Goal: Task Accomplishment & Management: Complete application form

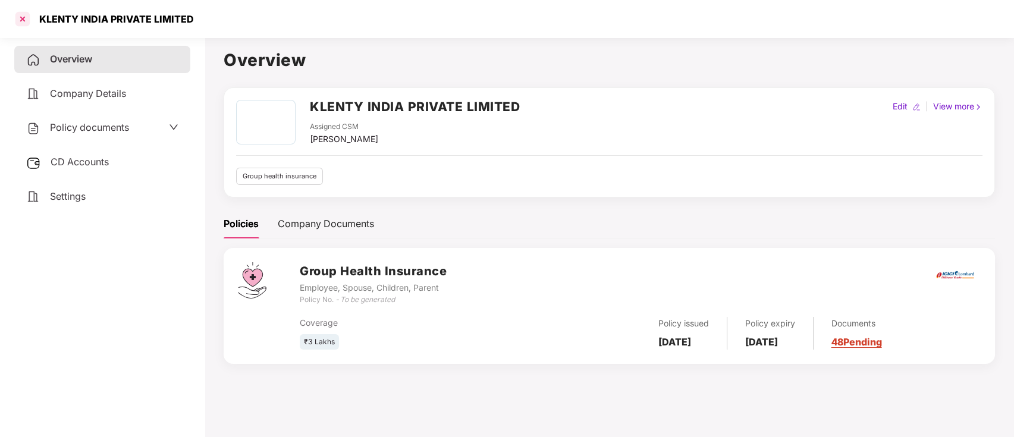
click at [30, 17] on div at bounding box center [22, 19] width 19 height 19
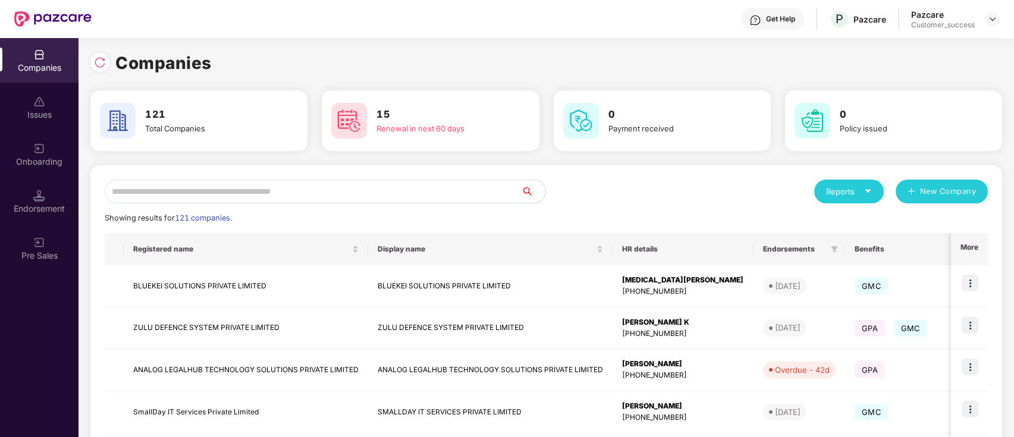
scroll to position [314, 0]
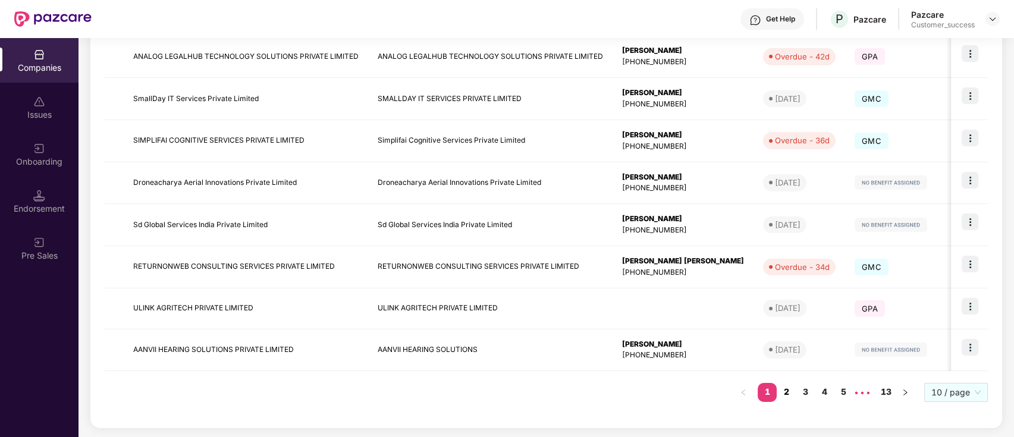
click at [790, 398] on link "2" at bounding box center [786, 392] width 19 height 18
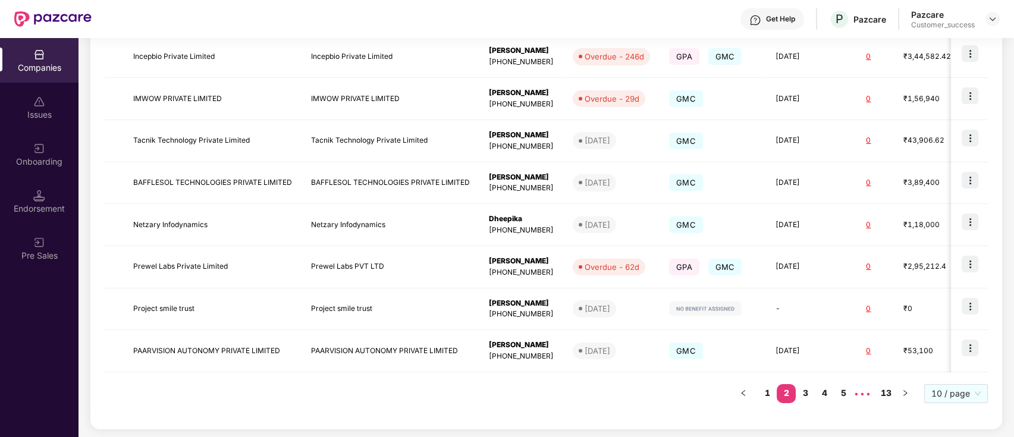
click at [347, 412] on div "Registered name Display name HR details Endorsements Benefits Earliest Renewal …" at bounding box center [547, 168] width 884 height 496
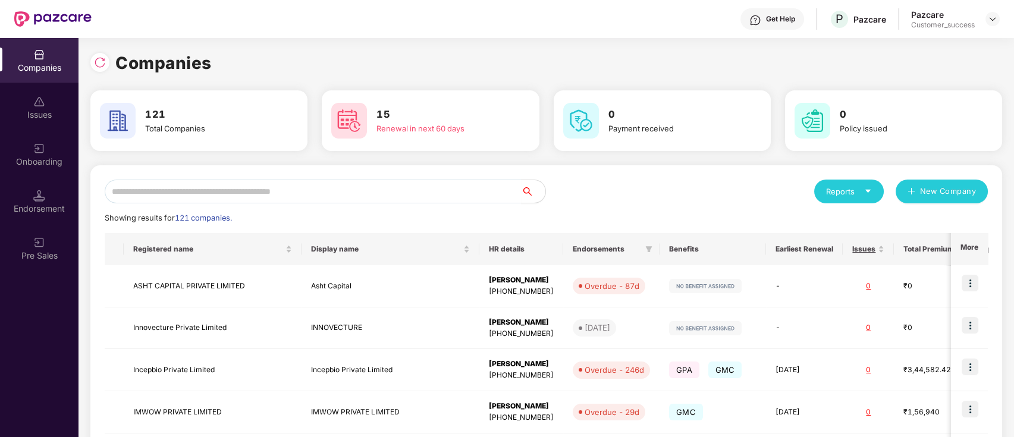
click at [444, 55] on div "Companies" at bounding box center [546, 63] width 912 height 26
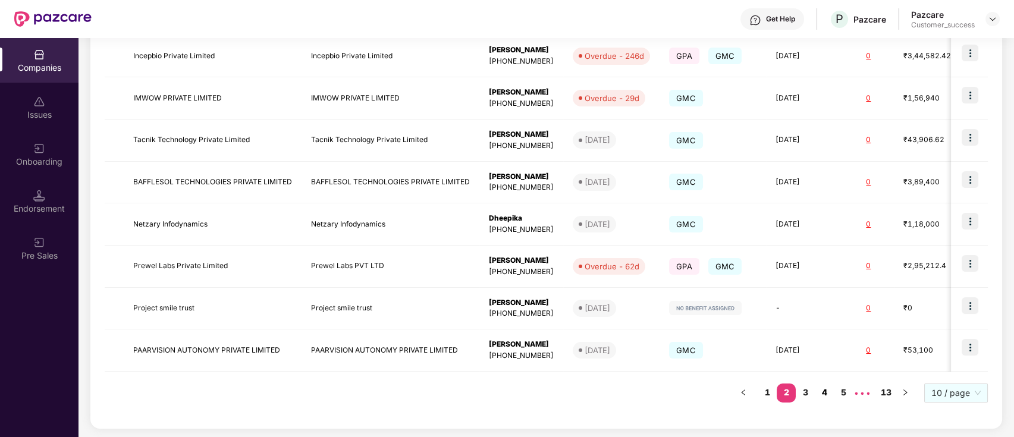
click at [829, 391] on link "4" at bounding box center [824, 393] width 19 height 18
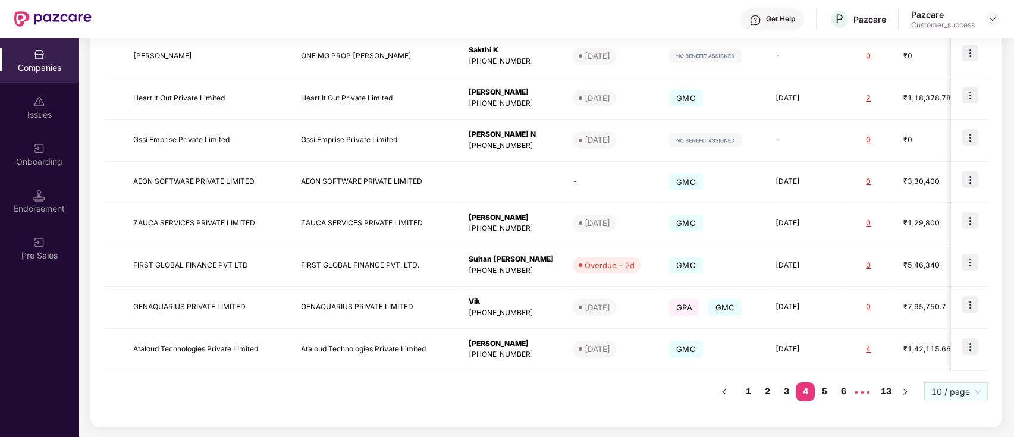
scroll to position [314, 0]
click at [837, 390] on link "6" at bounding box center [843, 392] width 19 height 18
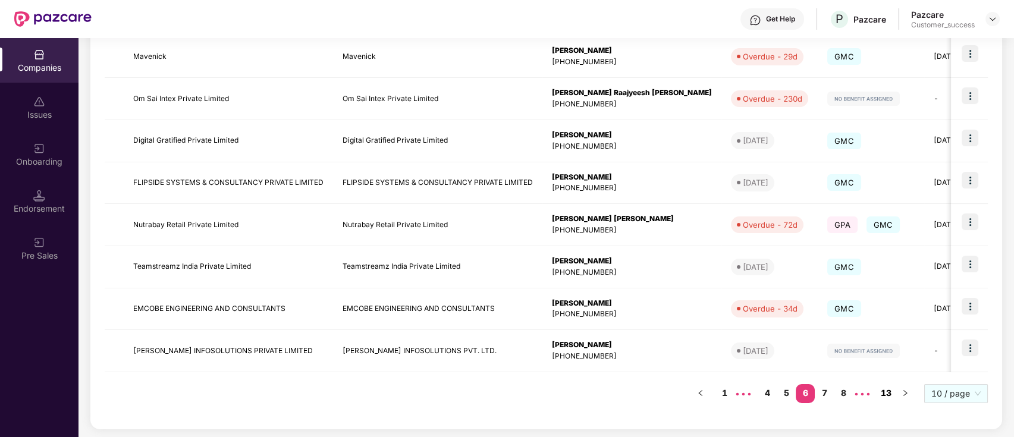
click at [891, 391] on link "13" at bounding box center [886, 393] width 19 height 18
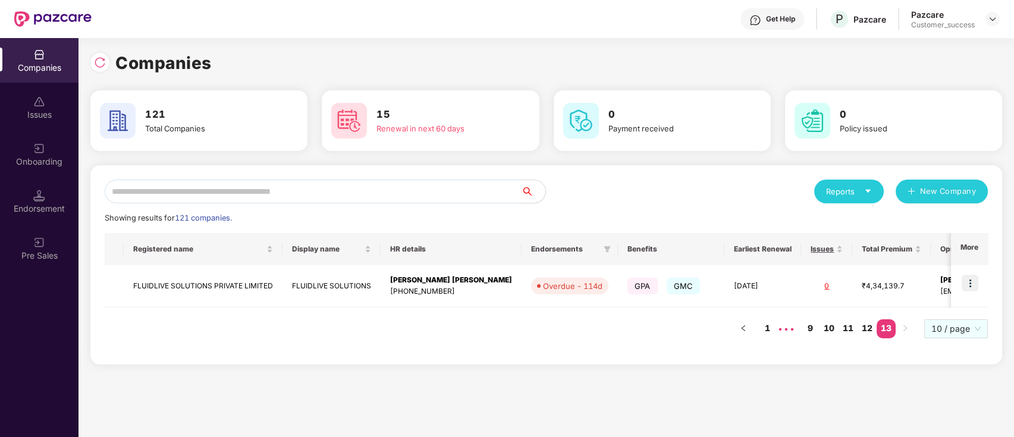
click at [297, 196] on input "text" at bounding box center [313, 192] width 417 height 24
click at [259, 190] on input "text" at bounding box center [313, 192] width 417 height 24
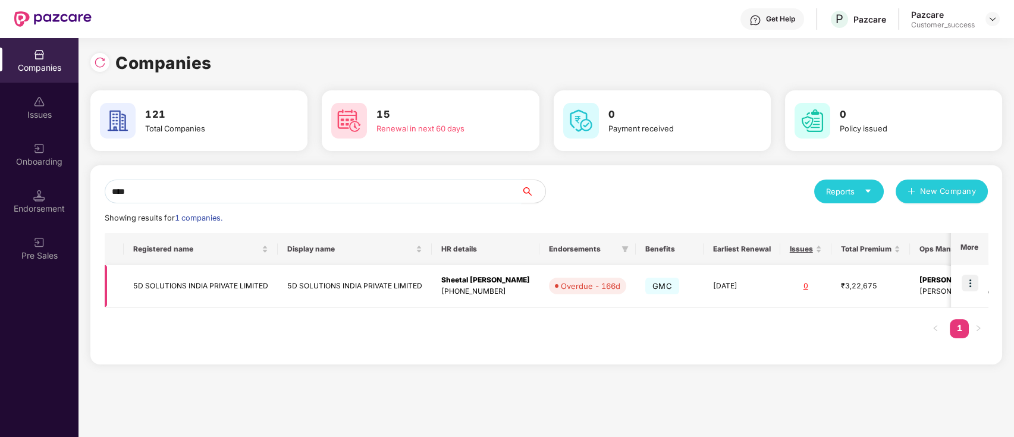
type input "****"
click at [969, 277] on img at bounding box center [970, 283] width 17 height 17
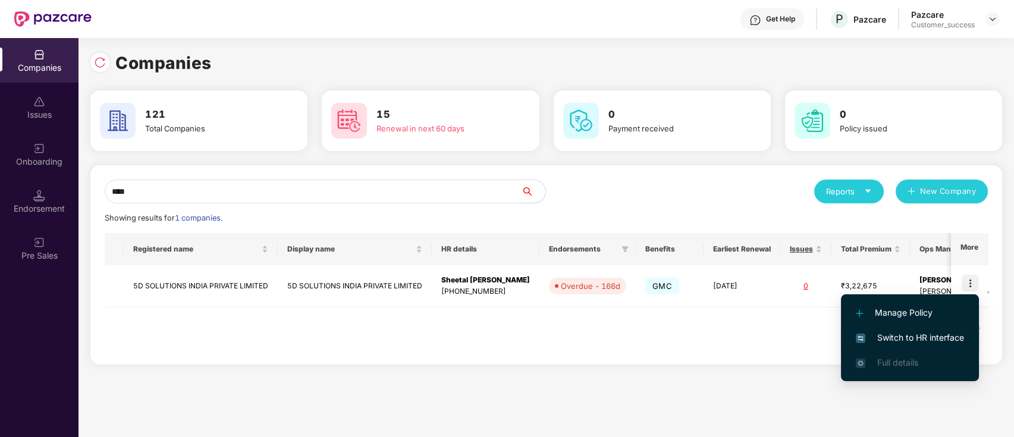
click at [904, 334] on span "Switch to HR interface" at bounding box center [910, 337] width 108 height 13
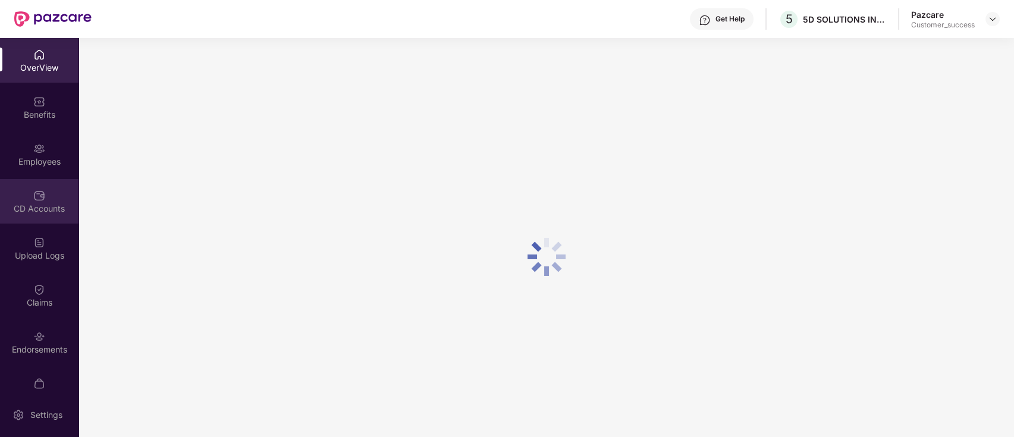
click at [8, 183] on div "CD Accounts" at bounding box center [39, 201] width 79 height 45
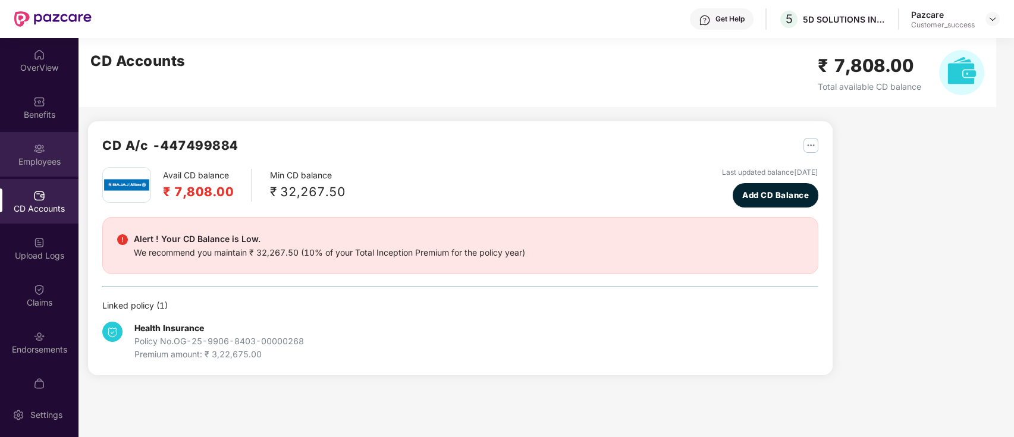
click at [23, 162] on div "Employees" at bounding box center [39, 162] width 79 height 12
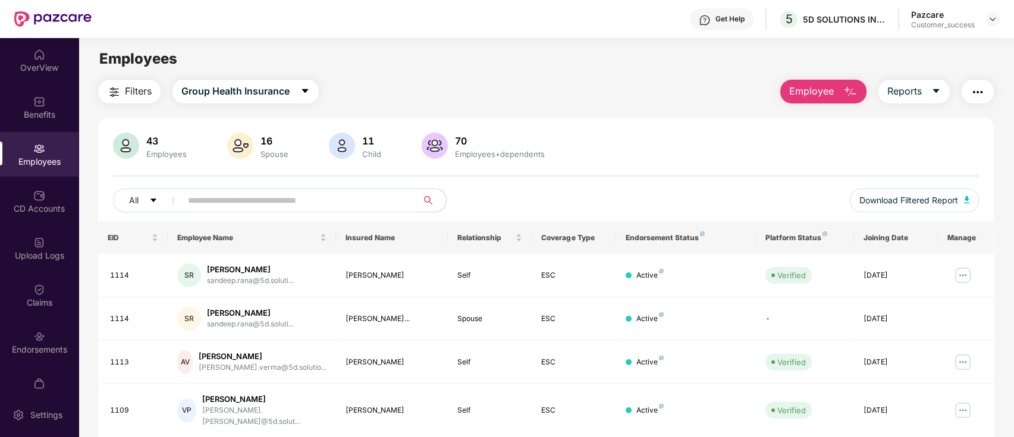
click at [814, 93] on span "Employee" at bounding box center [812, 91] width 45 height 15
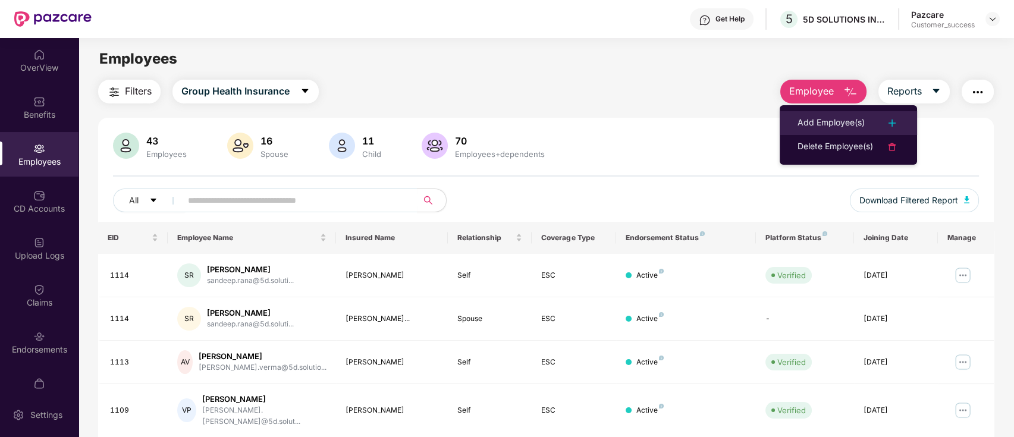
click at [801, 124] on div "Add Employee(s)" at bounding box center [831, 123] width 67 height 14
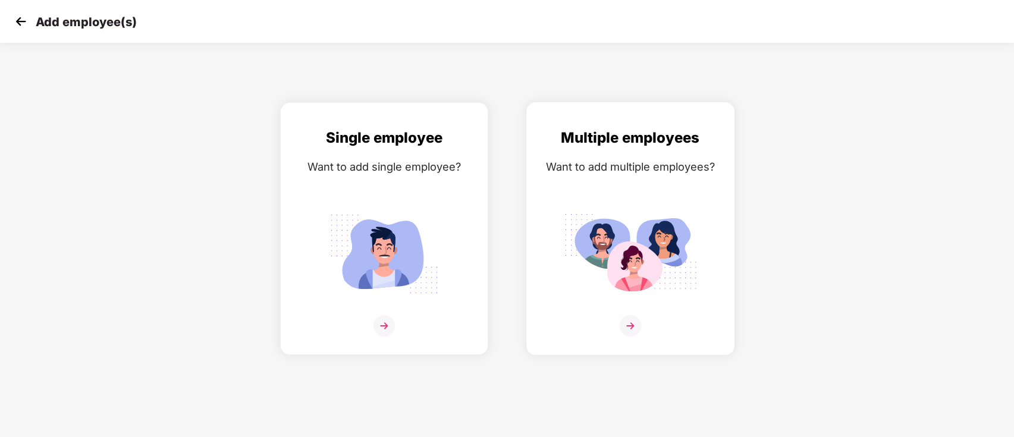
click at [694, 234] on img at bounding box center [630, 254] width 133 height 93
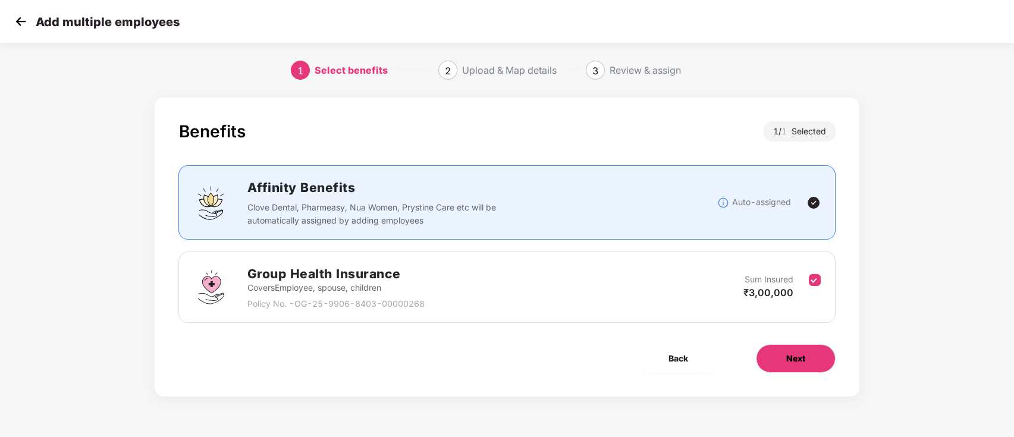
click at [792, 365] on button "Next" at bounding box center [796, 358] width 80 height 29
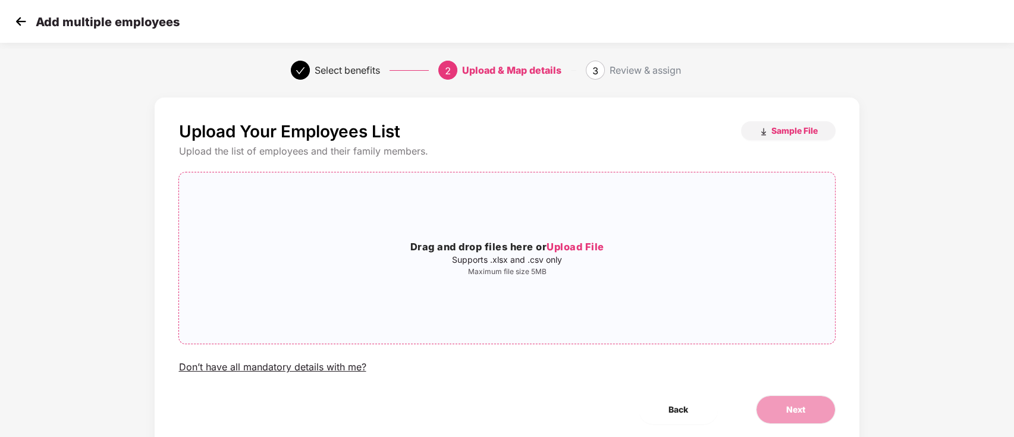
click at [511, 272] on p "Maximum file size 5MB" at bounding box center [507, 272] width 656 height 10
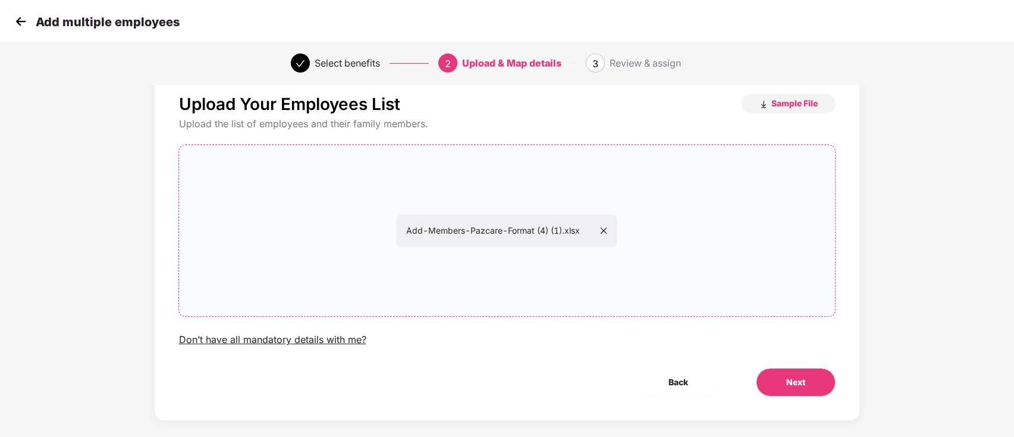
scroll to position [40, 0]
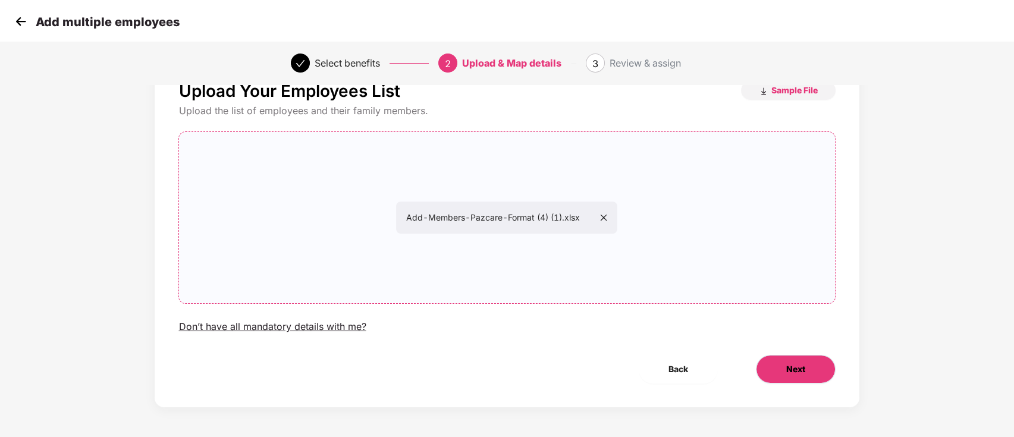
click at [784, 374] on button "Next" at bounding box center [796, 369] width 80 height 29
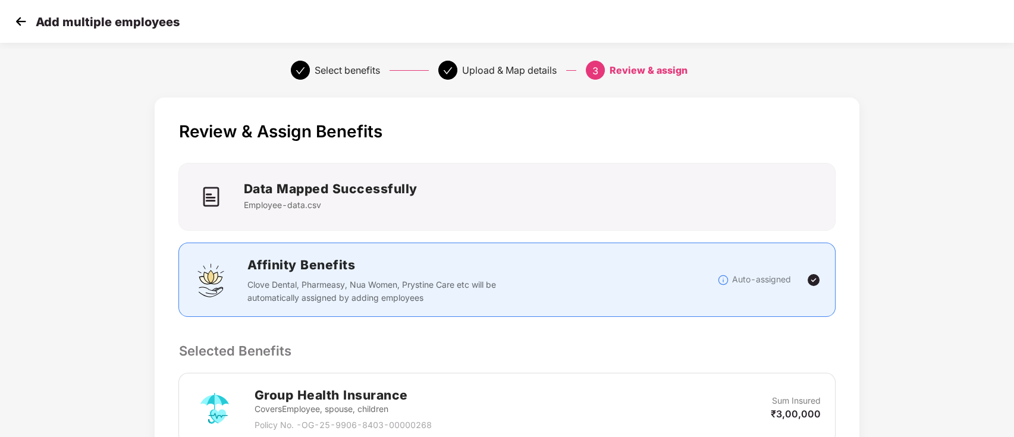
scroll to position [225, 0]
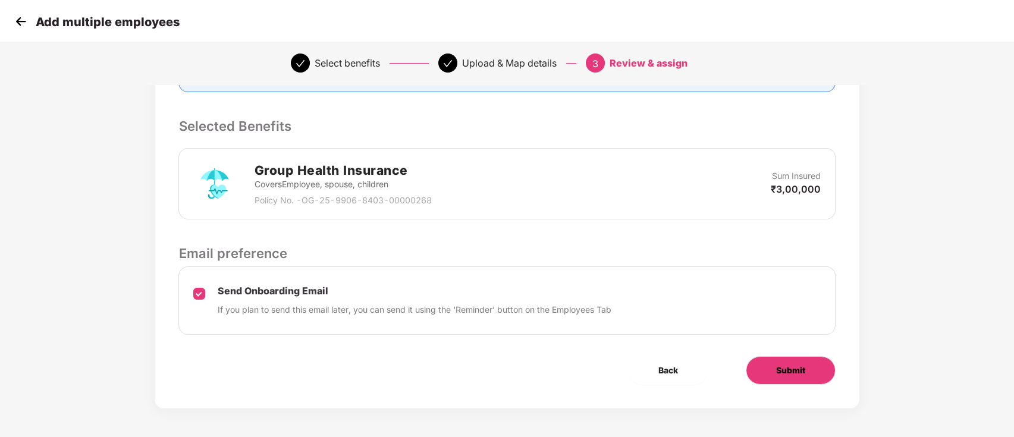
click at [775, 369] on button "Submit" at bounding box center [791, 370] width 90 height 29
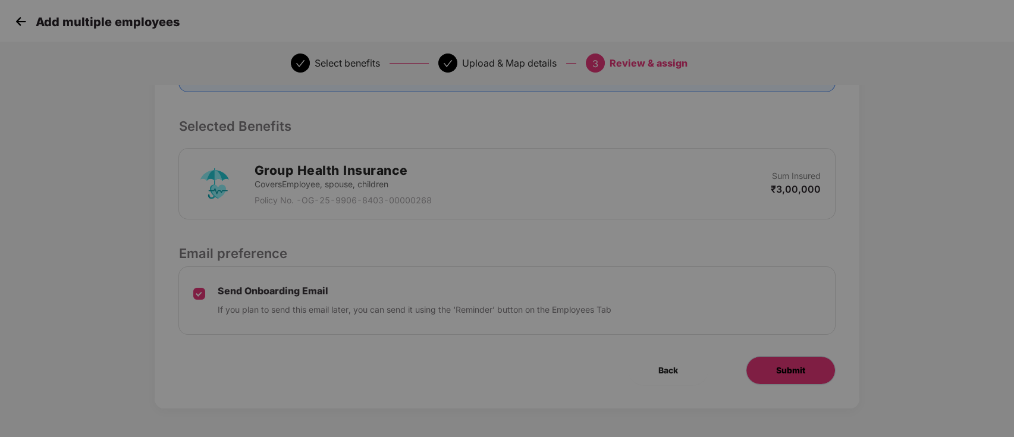
scroll to position [0, 0]
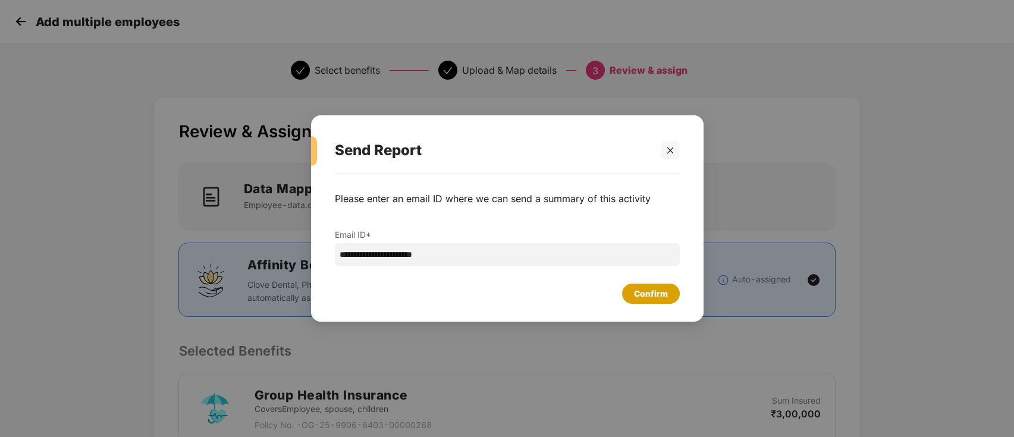
click at [649, 302] on div "Confirm" at bounding box center [651, 294] width 58 height 20
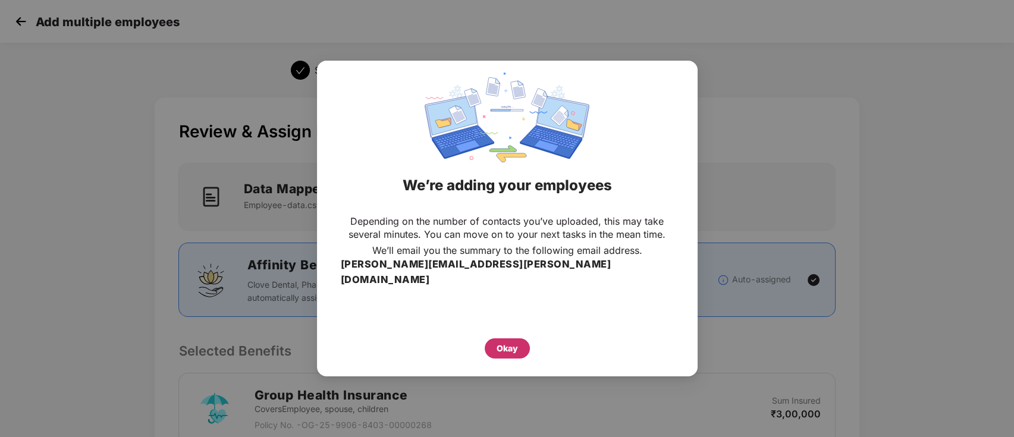
click at [503, 342] on div "Okay" at bounding box center [507, 348] width 21 height 13
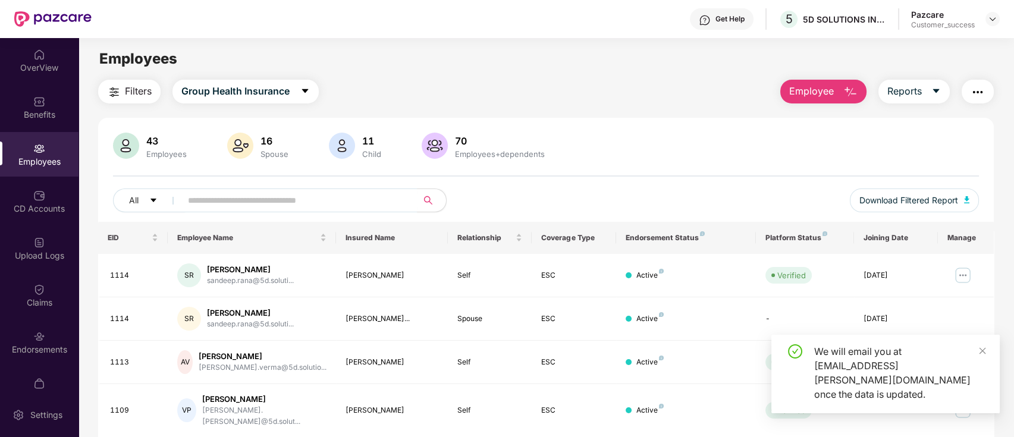
click at [537, 210] on div "All" at bounding box center [366, 201] width 506 height 24
click at [31, 253] on div "Upload Logs" at bounding box center [39, 256] width 79 height 12
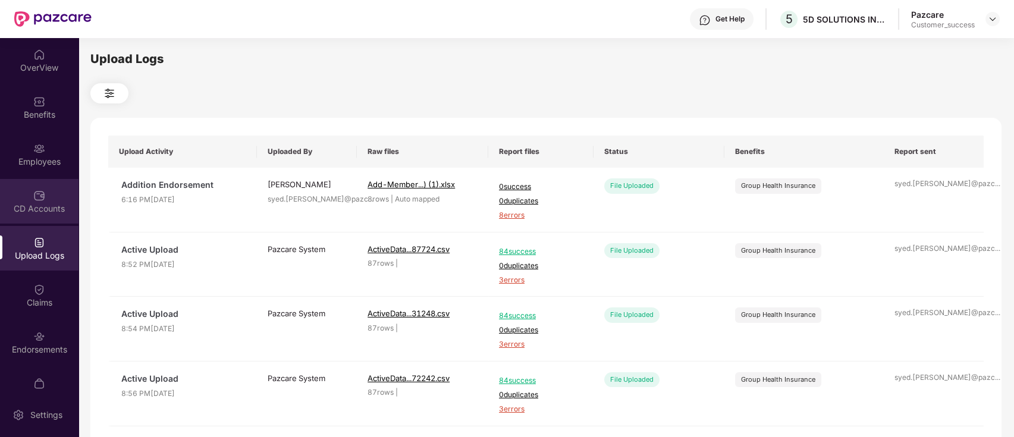
click at [39, 206] on div "CD Accounts" at bounding box center [39, 209] width 79 height 12
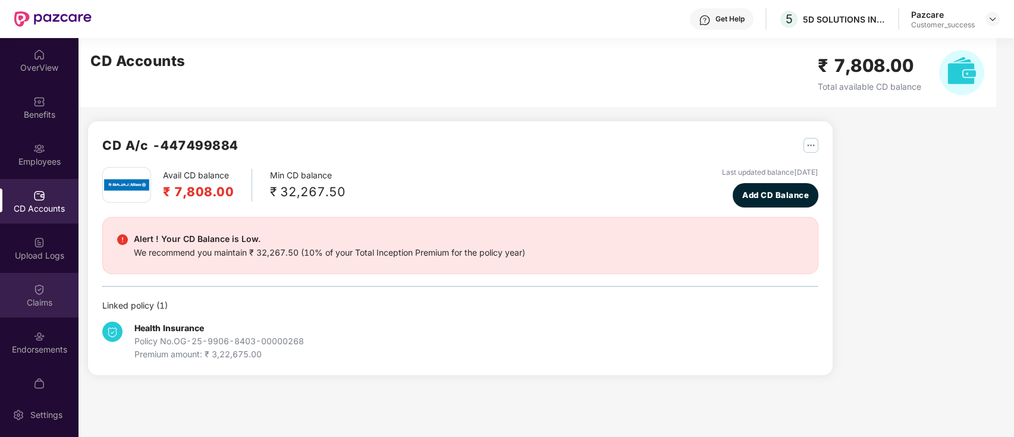
click at [48, 308] on div "Claims" at bounding box center [39, 303] width 79 height 12
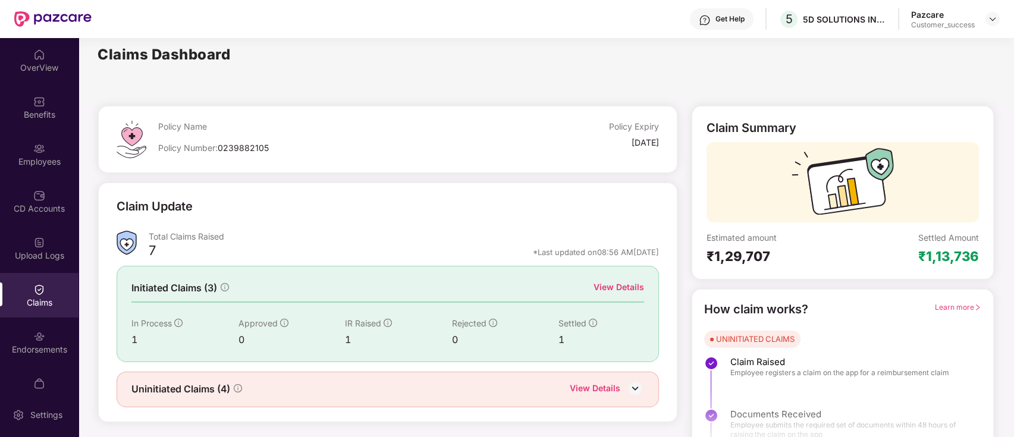
click at [331, 83] on div at bounding box center [548, 83] width 931 height 25
click at [656, 199] on div "Claim Update" at bounding box center [388, 214] width 543 height 33
click at [550, 79] on div at bounding box center [548, 83] width 931 height 25
click at [42, 203] on div "CD Accounts" at bounding box center [39, 209] width 79 height 12
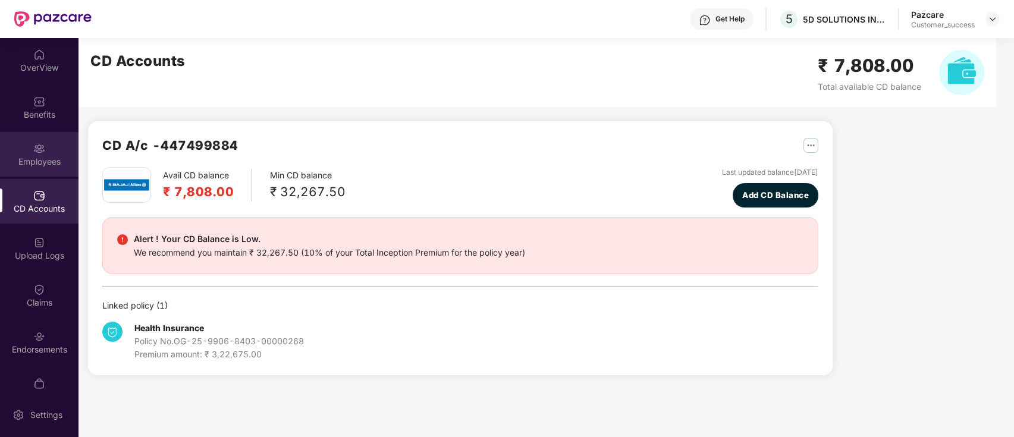
click at [32, 165] on div "Employees" at bounding box center [39, 162] width 79 height 12
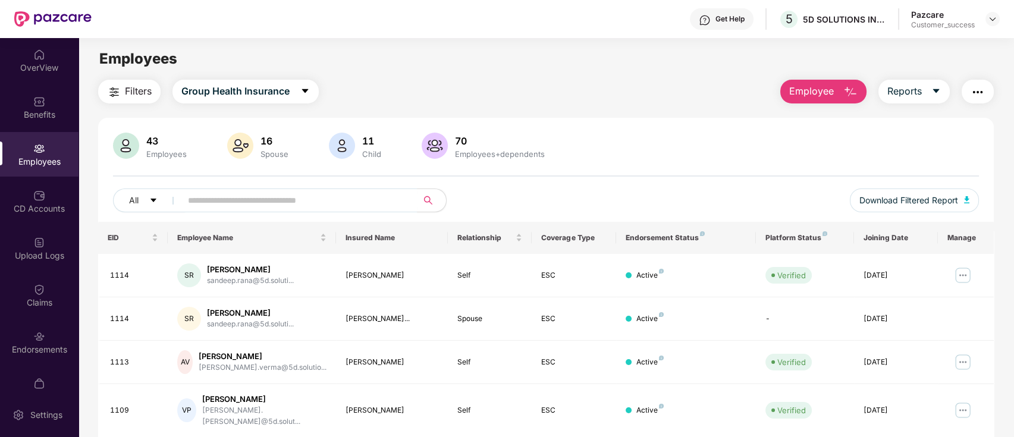
drag, startPoint x: 656, startPoint y: 109, endPoint x: 644, endPoint y: 84, distance: 28.5
